Goal: Information Seeking & Learning: Learn about a topic

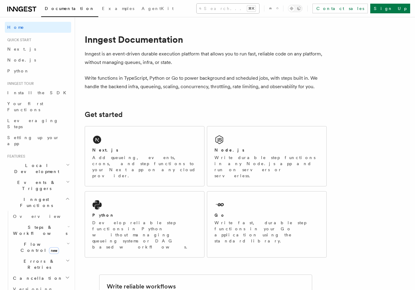
click at [204, 10] on button "Search... ⌘K" at bounding box center [228, 9] width 63 height 10
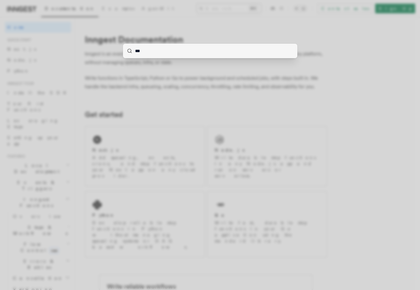
type input "****"
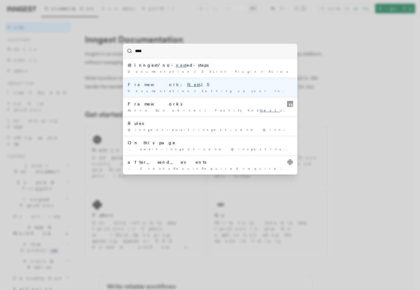
click at [171, 86] on div "Framework: Nest JS" at bounding box center [210, 84] width 165 height 6
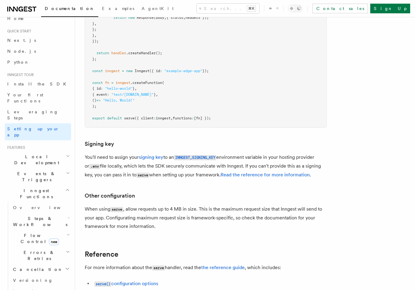
scroll to position [5040, 0]
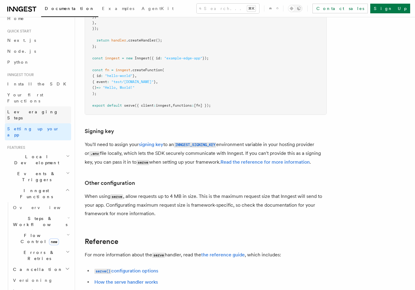
click at [11, 109] on span "Leveraging Steps" at bounding box center [32, 114] width 51 height 11
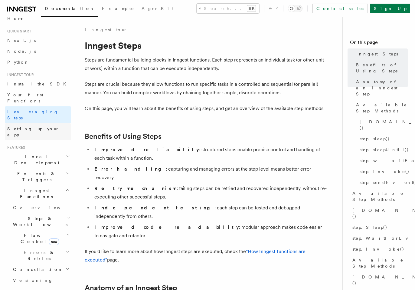
click at [28, 123] on link "Setting up your app" at bounding box center [38, 131] width 66 height 17
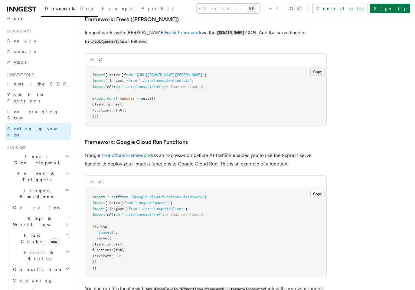
scroll to position [2477, 0]
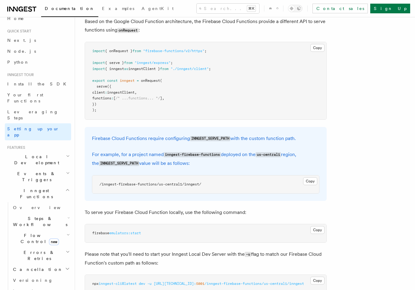
click at [30, 187] on span "Inngest Functions" at bounding box center [35, 193] width 61 height 12
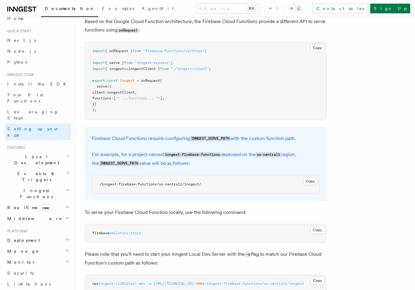
click at [33, 185] on h2 "Inngest Functions" at bounding box center [38, 193] width 66 height 17
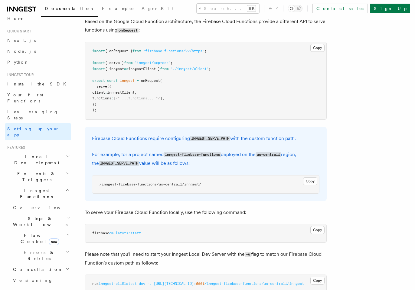
click at [33, 187] on span "Inngest Functions" at bounding box center [35, 193] width 61 height 12
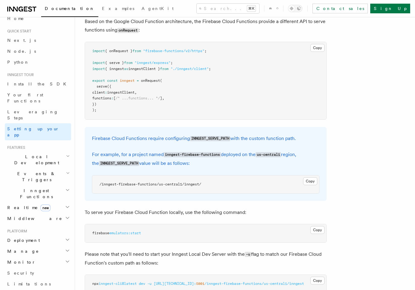
click at [38, 187] on span "Inngest Functions" at bounding box center [35, 193] width 61 height 12
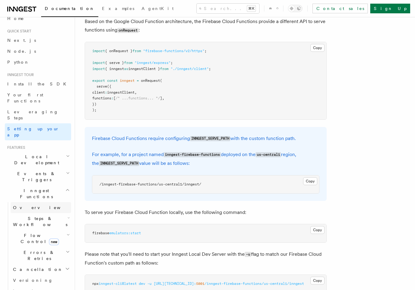
click at [39, 202] on link "Overview" at bounding box center [41, 207] width 61 height 11
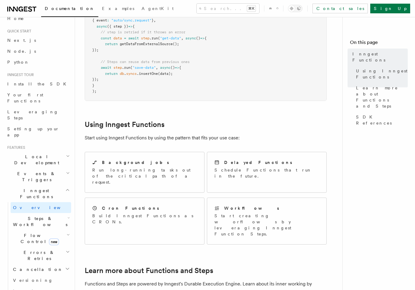
scroll to position [433, 0]
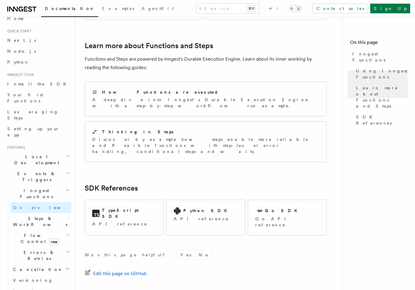
click at [34, 232] on span "Flow Control new" at bounding box center [39, 238] width 56 height 12
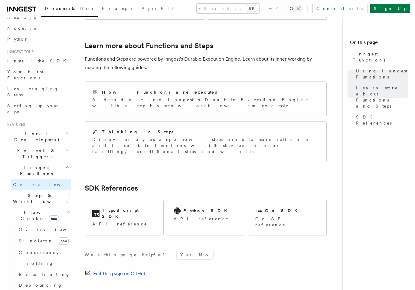
scroll to position [206, 0]
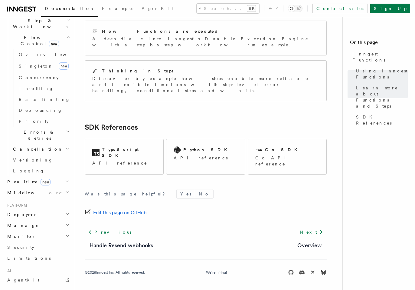
scroll to position [195, 0]
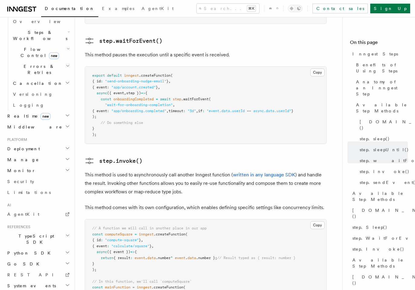
scroll to position [881, 0]
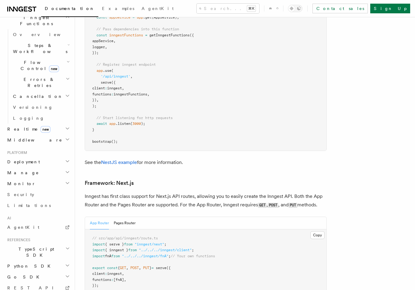
scroll to position [91, 0]
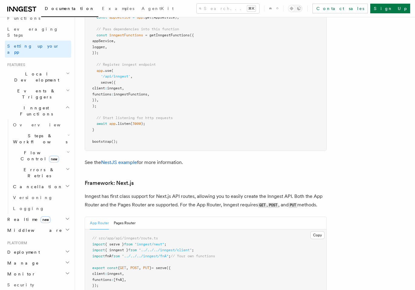
click at [19, 85] on h2 "Events & Triggers" at bounding box center [38, 93] width 66 height 17
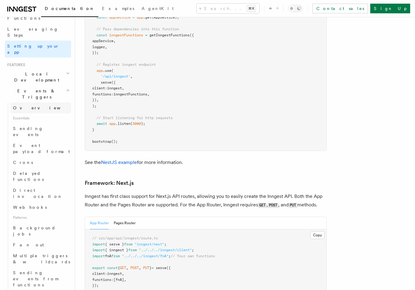
click at [30, 102] on link "Overview" at bounding box center [41, 107] width 61 height 11
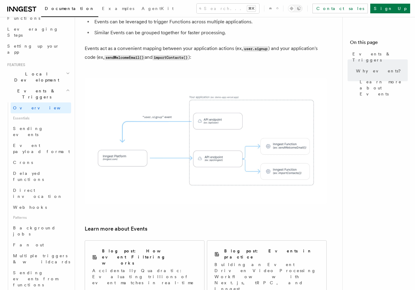
scroll to position [368, 0]
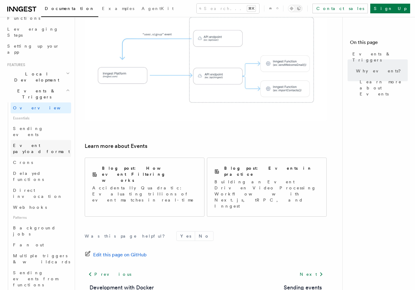
click at [42, 143] on span "Event payload format" at bounding box center [41, 148] width 57 height 11
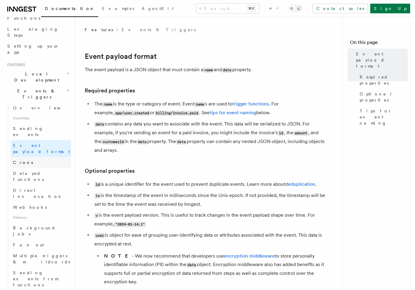
click at [37, 157] on link "Crons" at bounding box center [41, 162] width 61 height 11
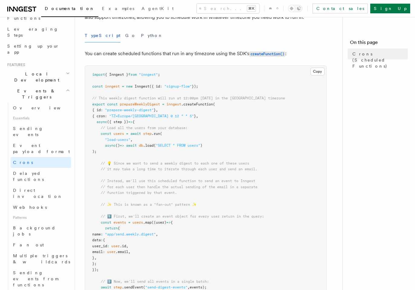
scroll to position [51, 0]
click at [35, 171] on span "Delayed functions" at bounding box center [28, 176] width 31 height 11
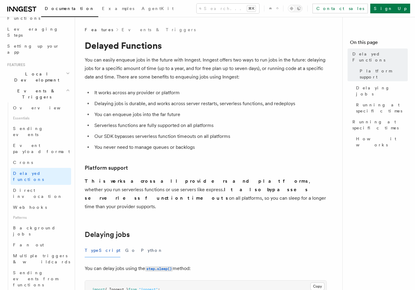
scroll to position [51, 0]
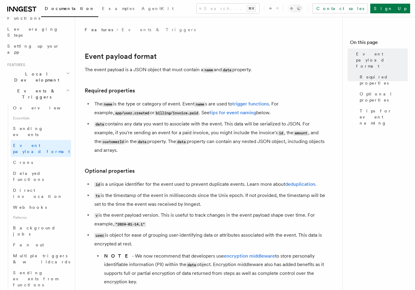
scroll to position [368, 0]
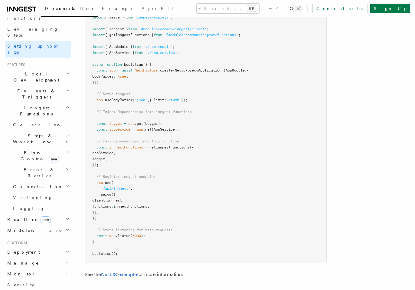
scroll to position [3465, 0]
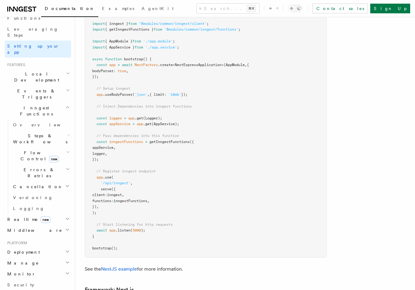
click at [27, 150] on span "Flow Control new" at bounding box center [39, 156] width 56 height 12
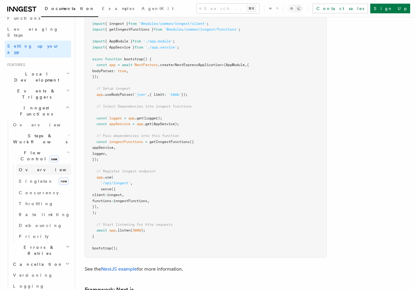
click at [32, 167] on span "Overview" at bounding box center [50, 169] width 62 height 5
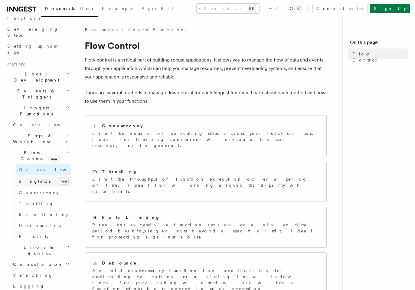
click at [32, 179] on span "Singleton" at bounding box center [36, 181] width 35 height 5
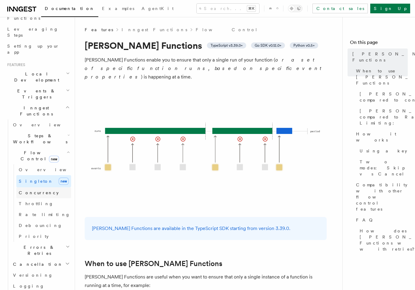
click at [34, 189] on span "Concurrency" at bounding box center [39, 192] width 40 height 6
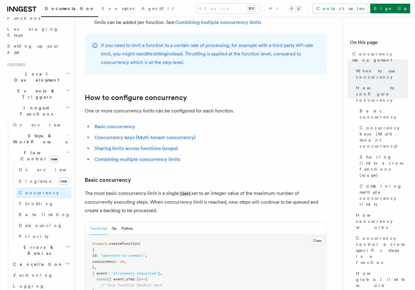
scroll to position [261, 0]
click at [31, 244] on span "Errors & Retries" at bounding box center [38, 250] width 55 height 12
click at [34, 261] on span "Overview" at bounding box center [50, 263] width 62 height 5
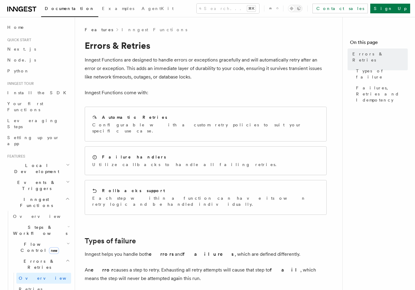
click at [42, 177] on h2 "Events & Triggers" at bounding box center [38, 185] width 66 height 17
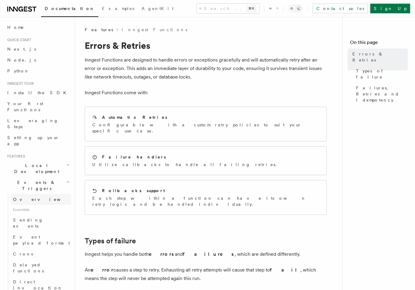
click at [50, 194] on link "Overview" at bounding box center [41, 199] width 61 height 11
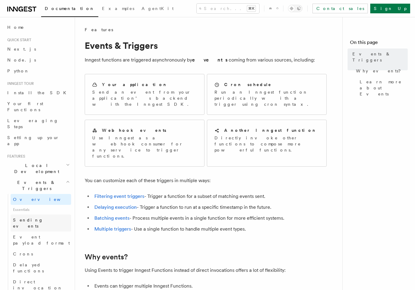
click at [41, 214] on link "Sending events" at bounding box center [41, 222] width 61 height 17
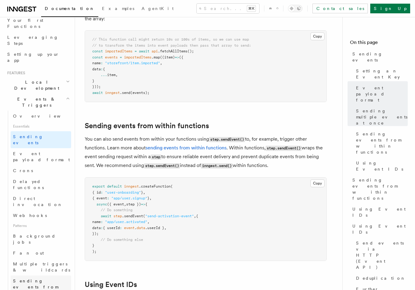
scroll to position [90, 0]
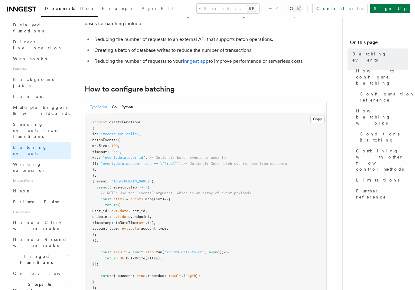
scroll to position [236, 0]
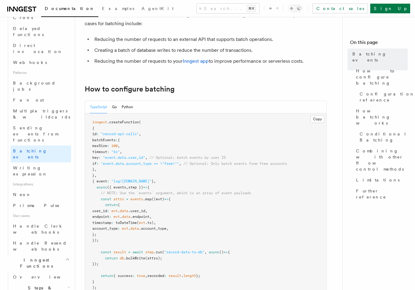
click at [183, 130] on pre "inngest .createFunction ( { id : "record-api-calls" , batchEvents : { maxSize :…" at bounding box center [206, 204] width 242 height 183
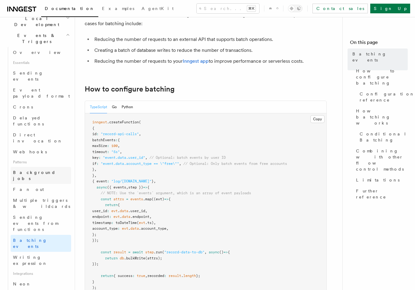
scroll to position [146, 0]
click at [37, 184] on link "Fan out" at bounding box center [41, 189] width 61 height 11
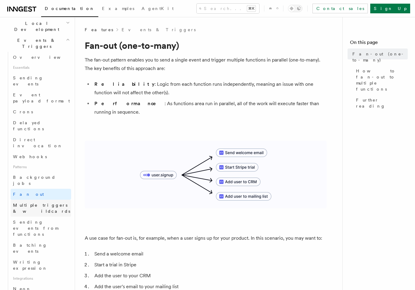
scroll to position [102, 0]
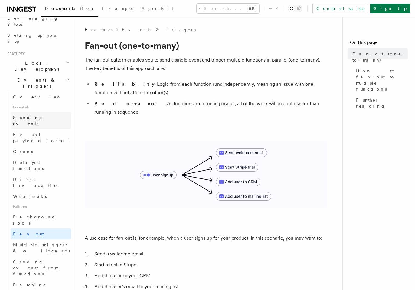
click at [36, 115] on span "Sending events" at bounding box center [28, 120] width 30 height 11
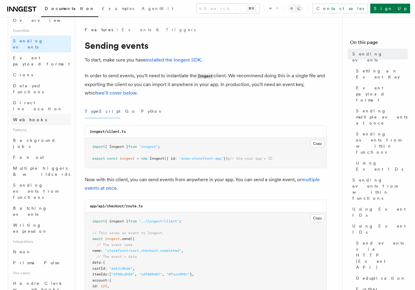
scroll to position [272, 0]
